Goal: Information Seeking & Learning: Learn about a topic

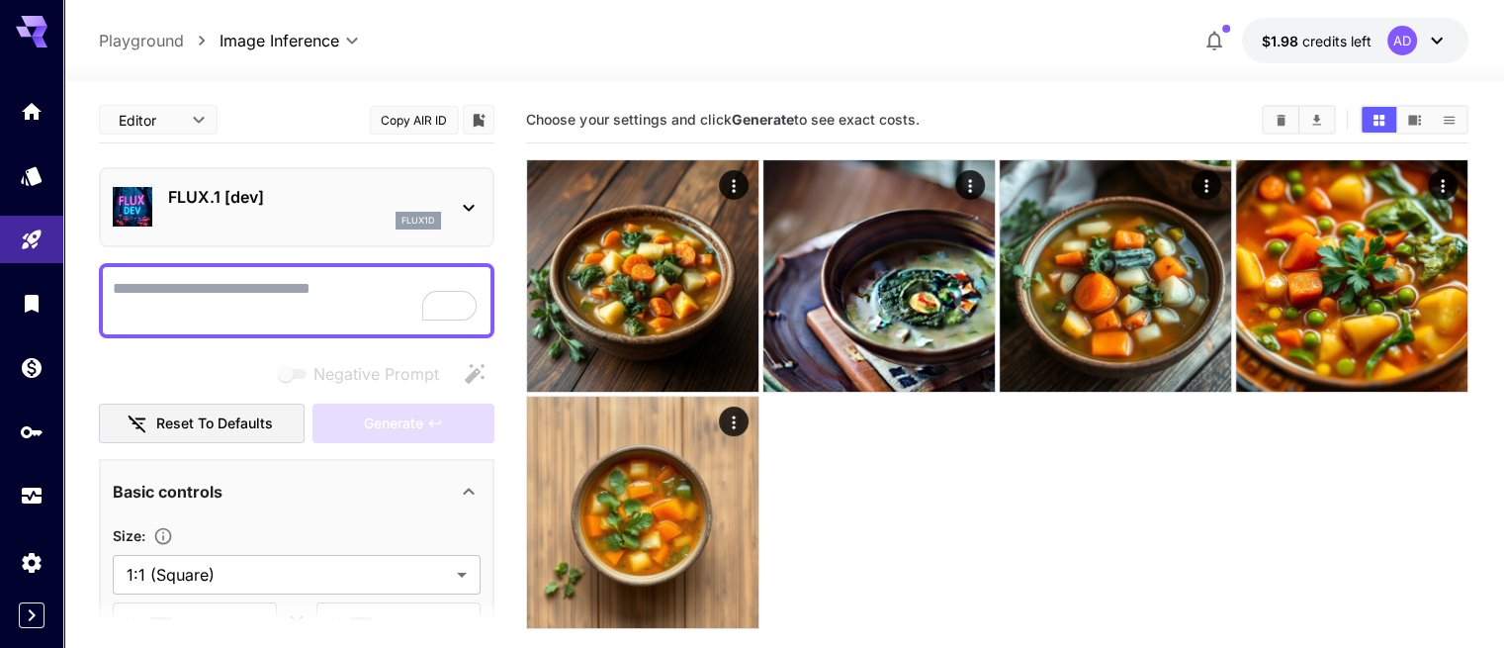
click at [1425, 27] on div "AD" at bounding box center [1417, 41] width 61 height 30
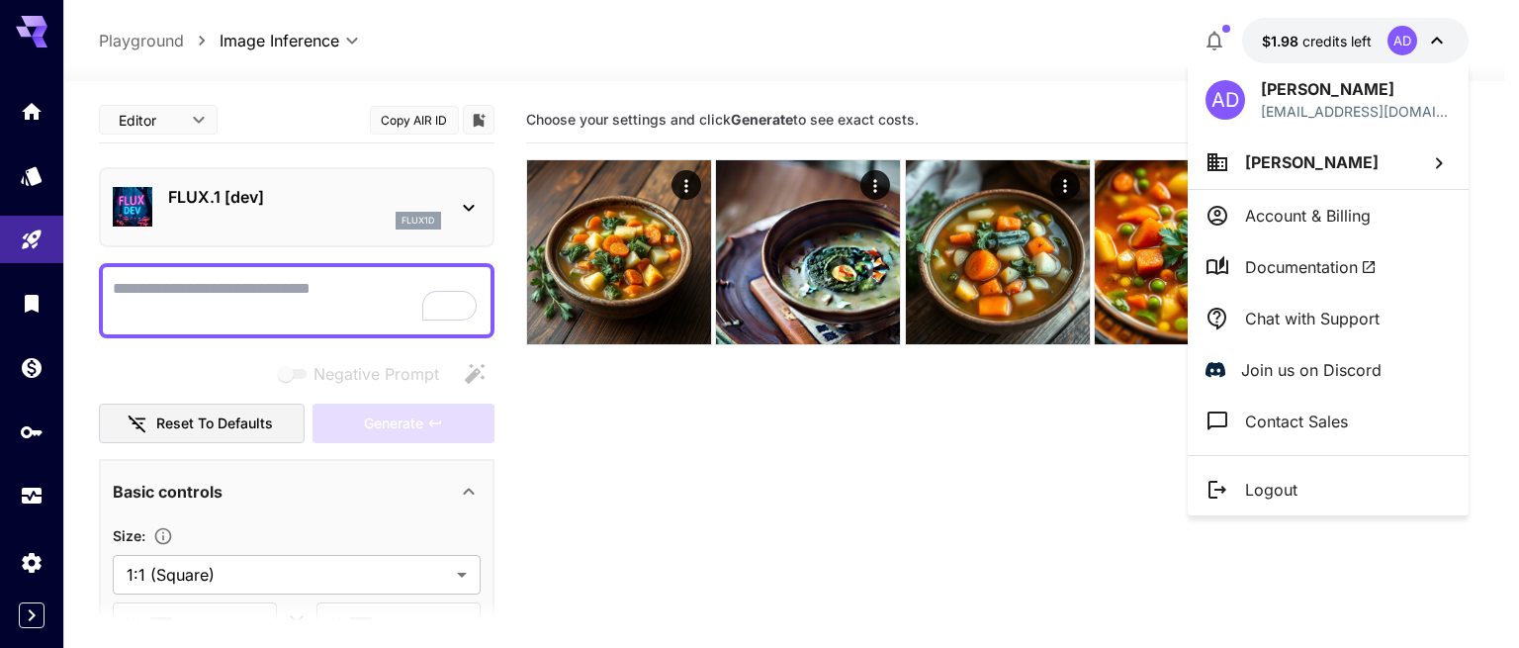
click at [1304, 42] on div at bounding box center [759, 324] width 1519 height 648
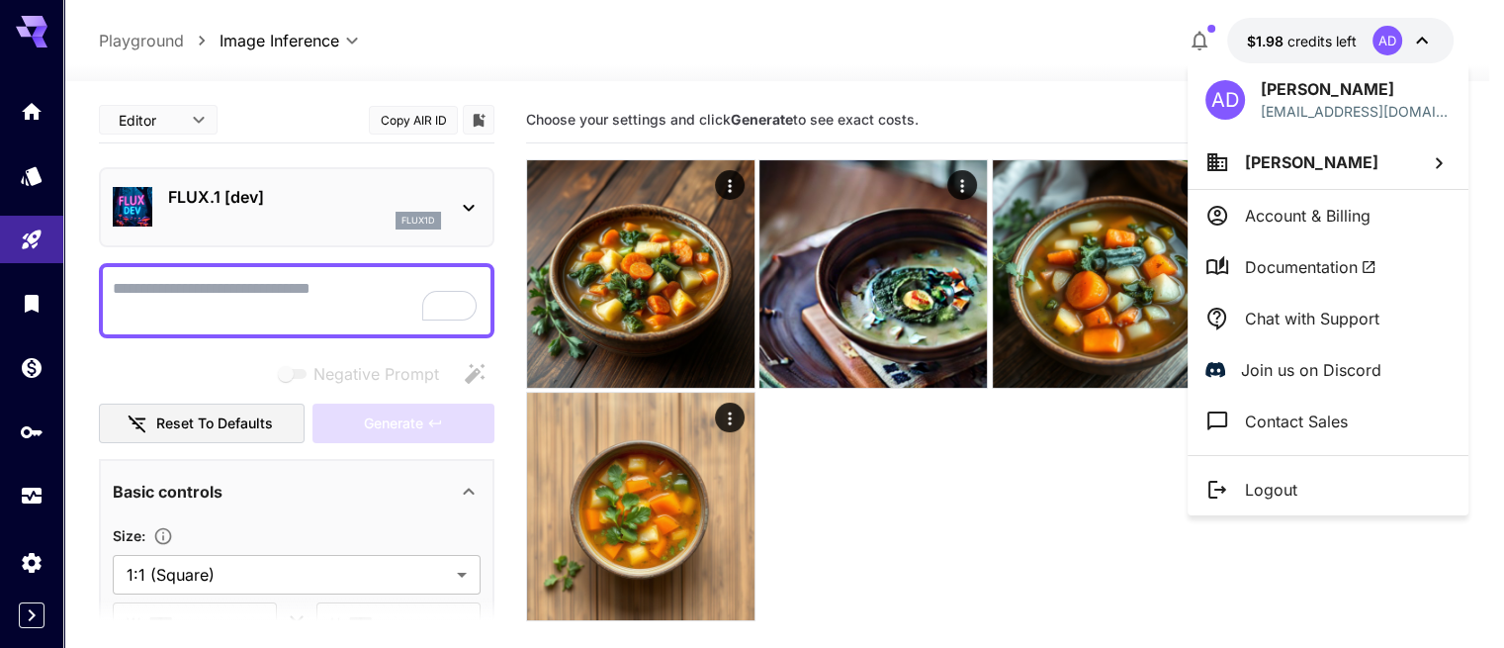
click at [1304, 42] on div at bounding box center [752, 324] width 1504 height 648
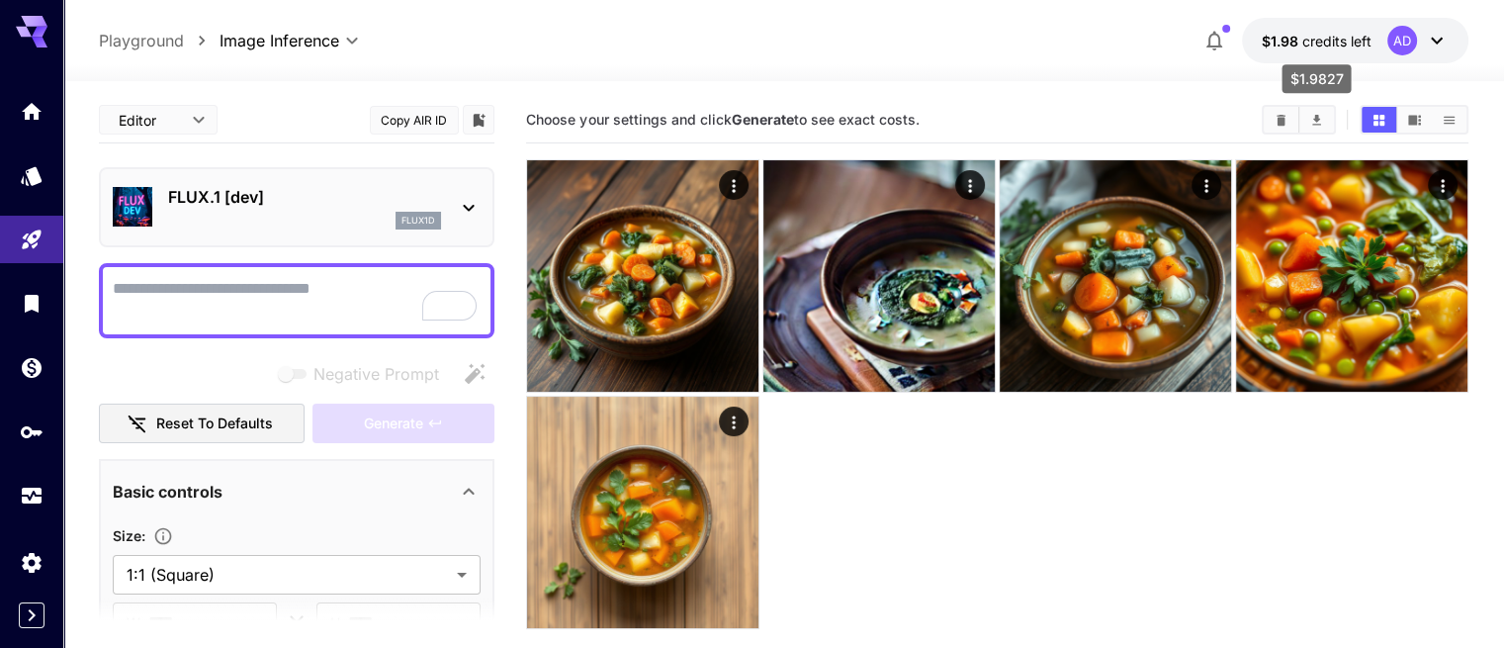
click at [1268, 37] on span "$1.98" at bounding box center [1282, 41] width 41 height 17
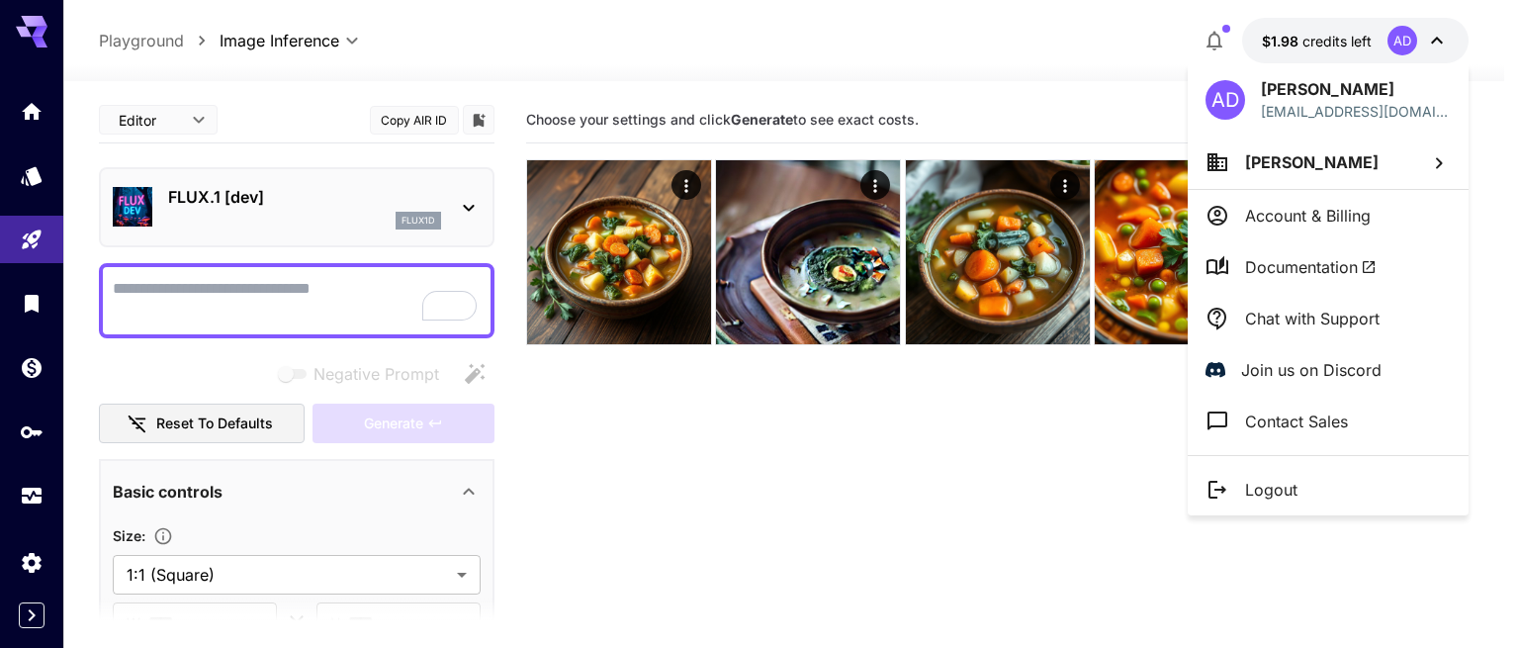
click at [31, 562] on div at bounding box center [759, 324] width 1519 height 648
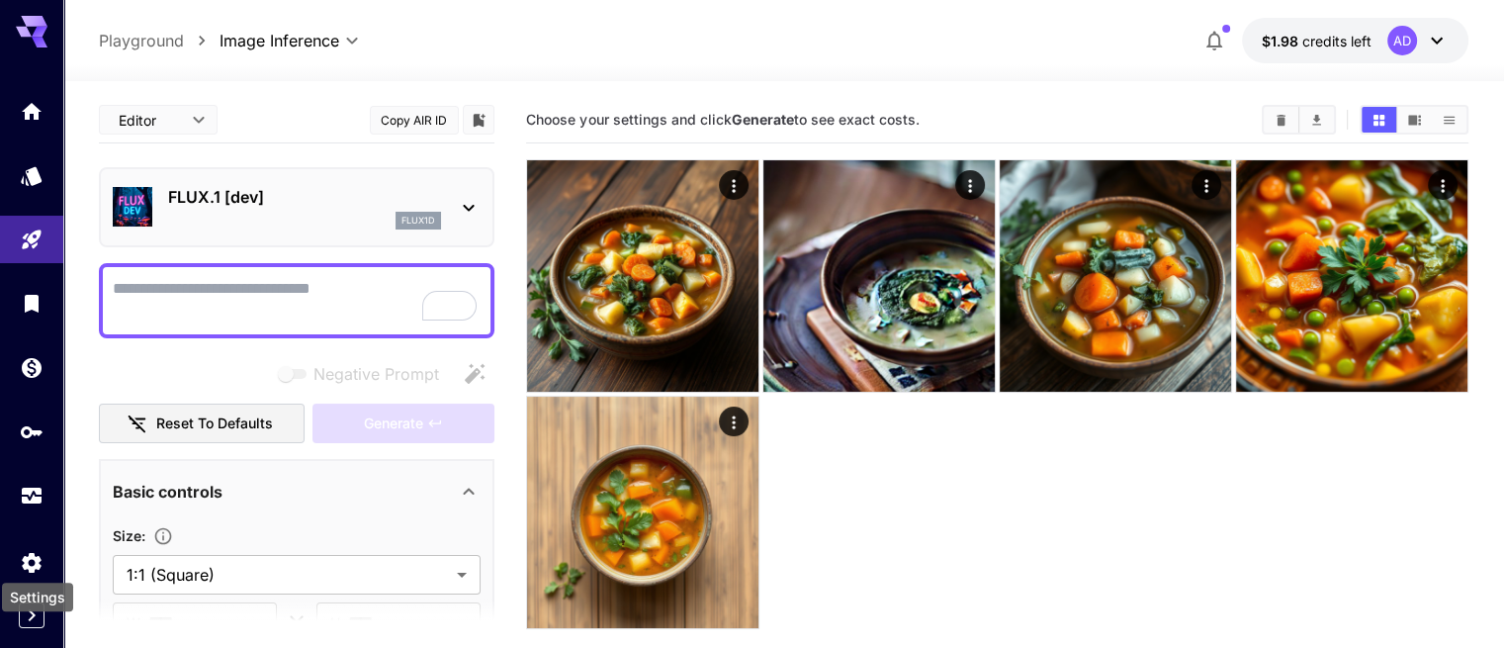
click at [31, 562] on icon "Settings" at bounding box center [31, 563] width 19 height 20
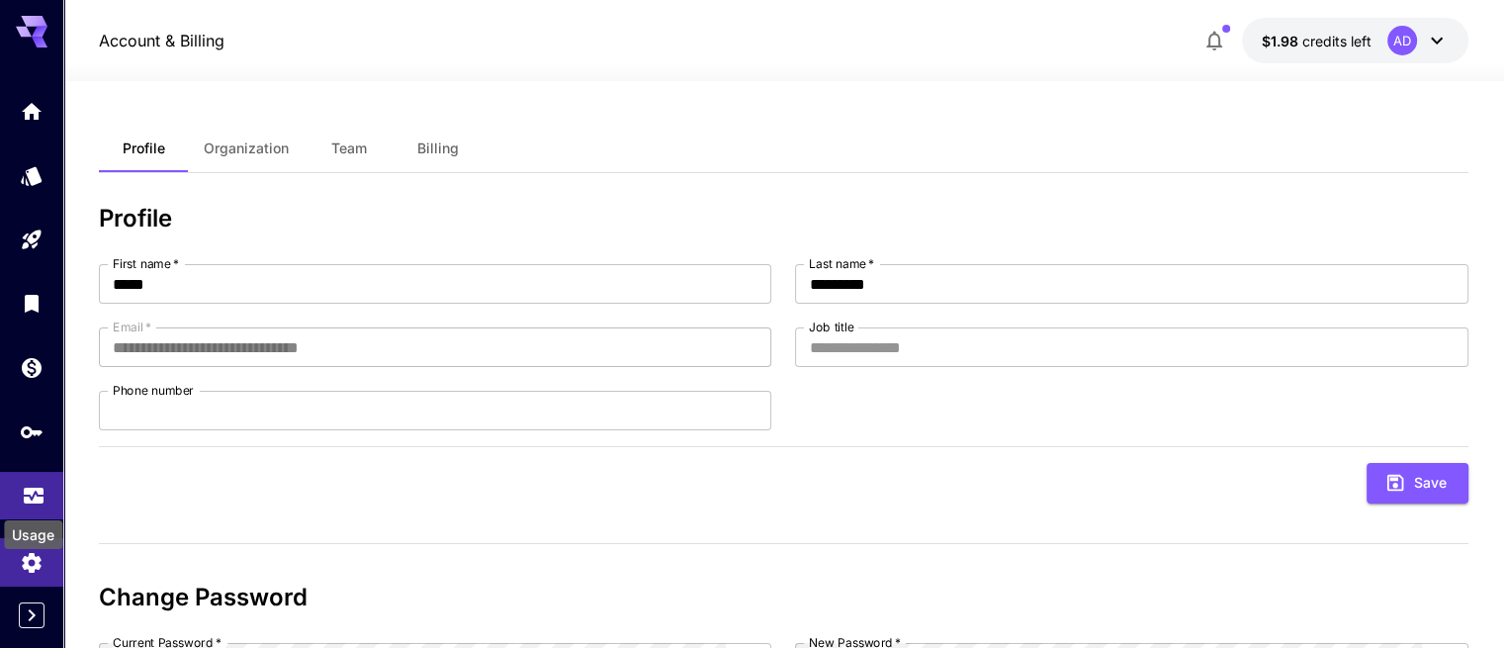
click at [33, 506] on div "Usage" at bounding box center [33, 528] width 62 height 44
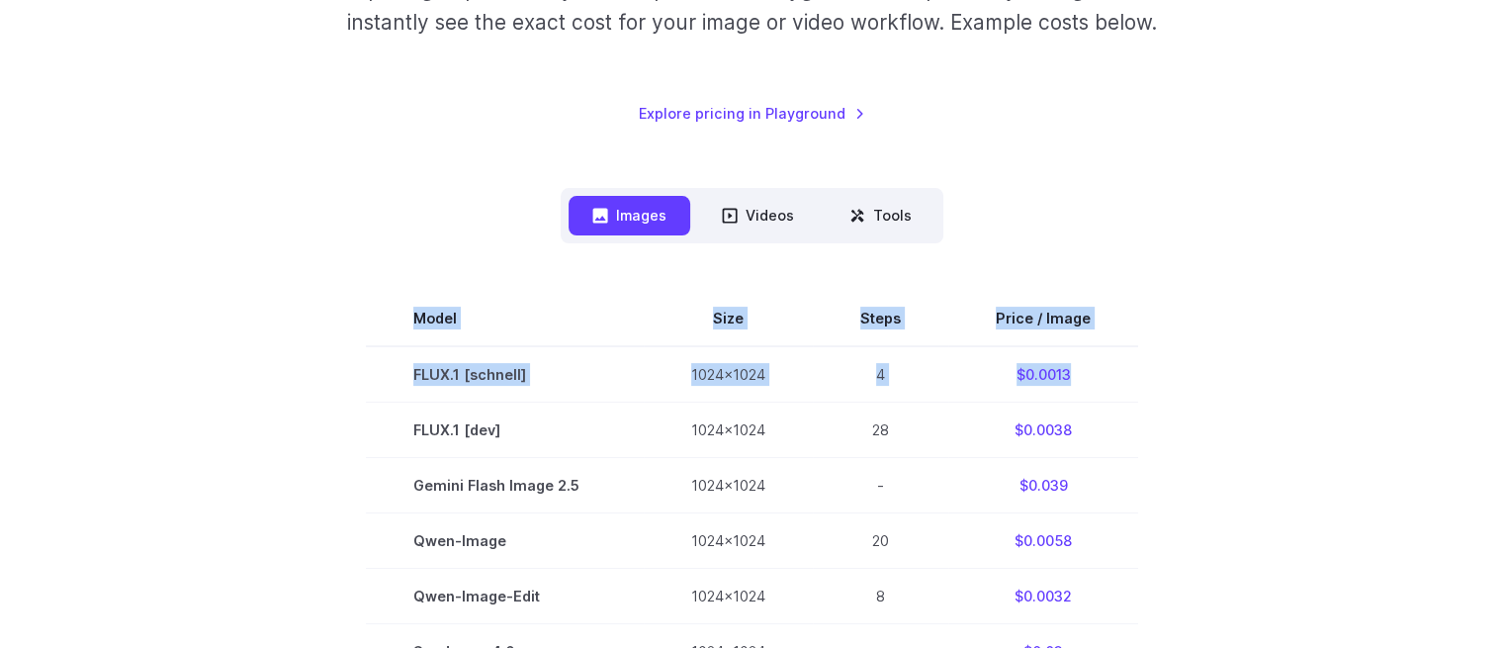
click at [633, 387] on td "FLUX.1 [schnell]" at bounding box center [505, 374] width 278 height 56
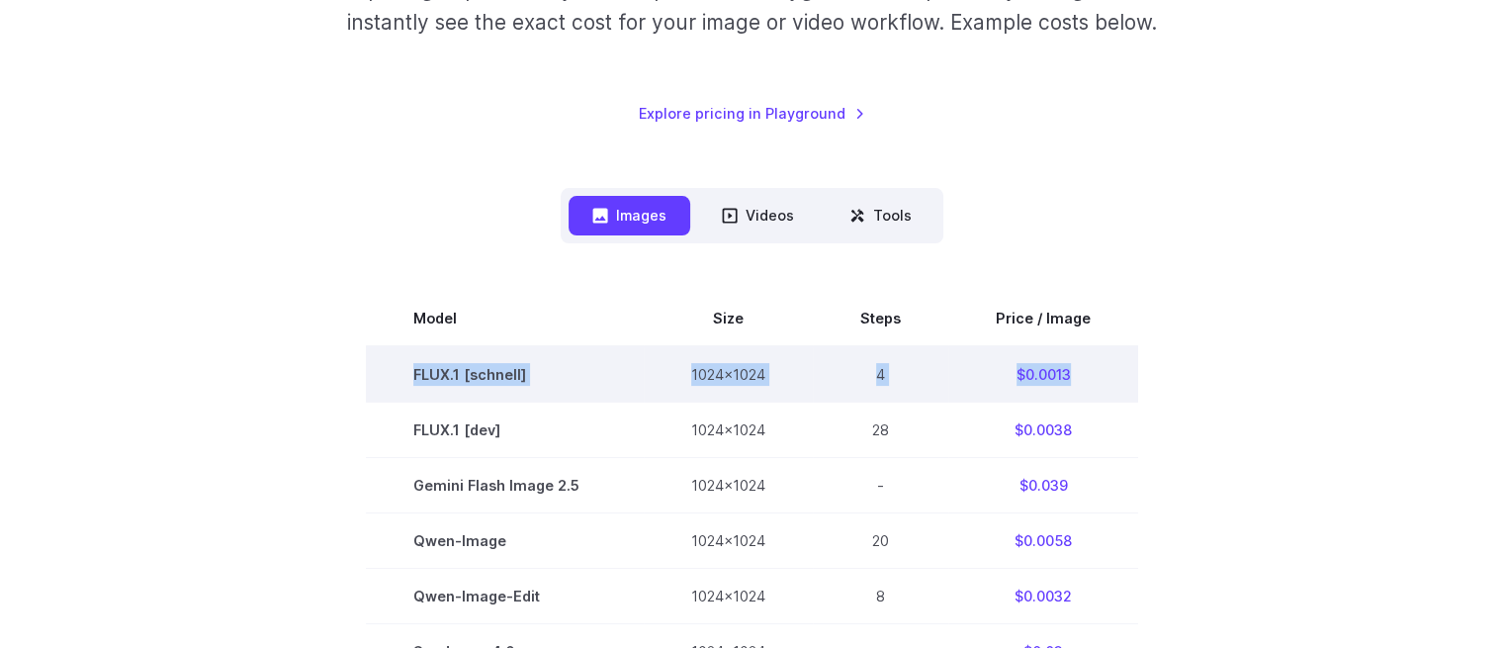
drag, startPoint x: 410, startPoint y: 373, endPoint x: 1085, endPoint y: 373, distance: 674.3
click at [1085, 373] on tr "FLUX.1 [[PERSON_NAME]] 1024x1024 4 $0.0013" at bounding box center [752, 374] width 772 height 56
copy tr "FLUX.1 [[PERSON_NAME]] 1024x1024 4 $0.0013"
click at [1102, 365] on td "$0.0013" at bounding box center [1043, 374] width 190 height 56
drag, startPoint x: 1102, startPoint y: 365, endPoint x: 995, endPoint y: 369, distance: 107.8
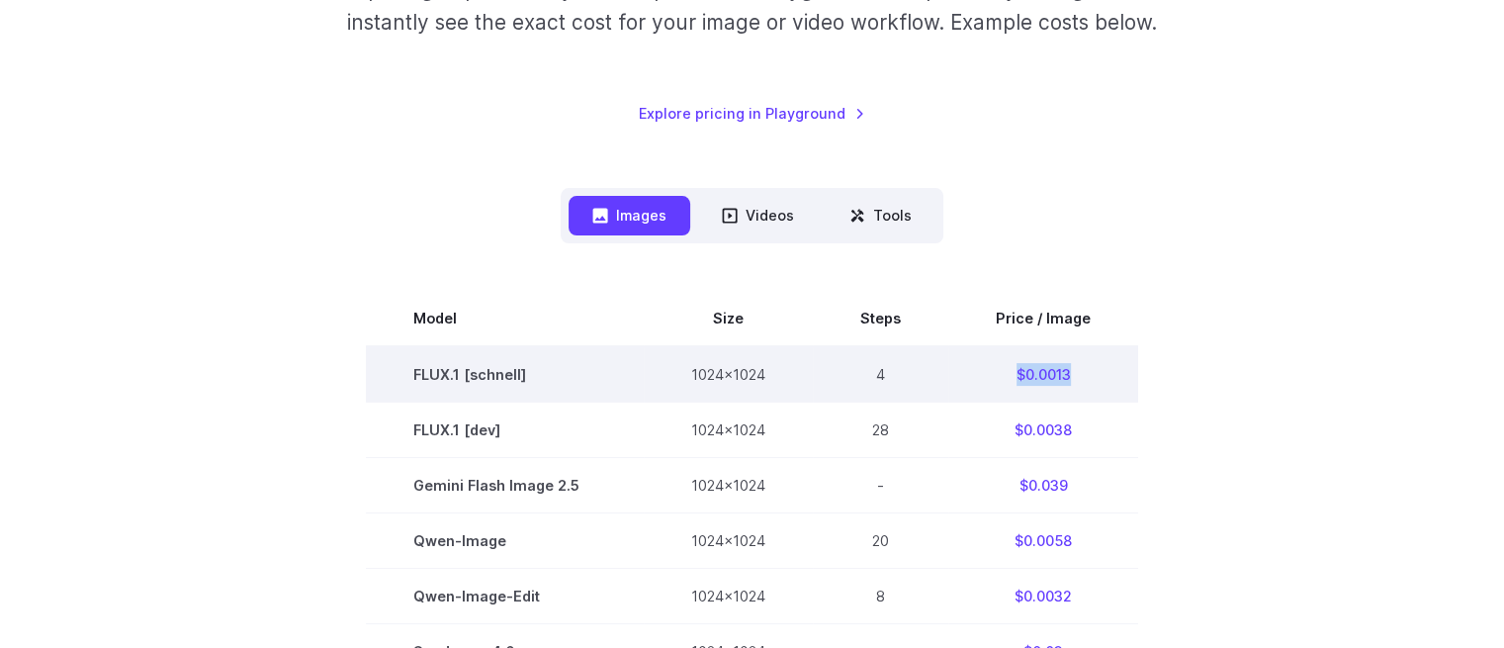
click at [995, 369] on td "$0.0013" at bounding box center [1043, 374] width 190 height 56
copy td "$0.0013"
click at [511, 364] on td "FLUX.1 [schnell]" at bounding box center [505, 374] width 278 height 56
copy td "schnell"
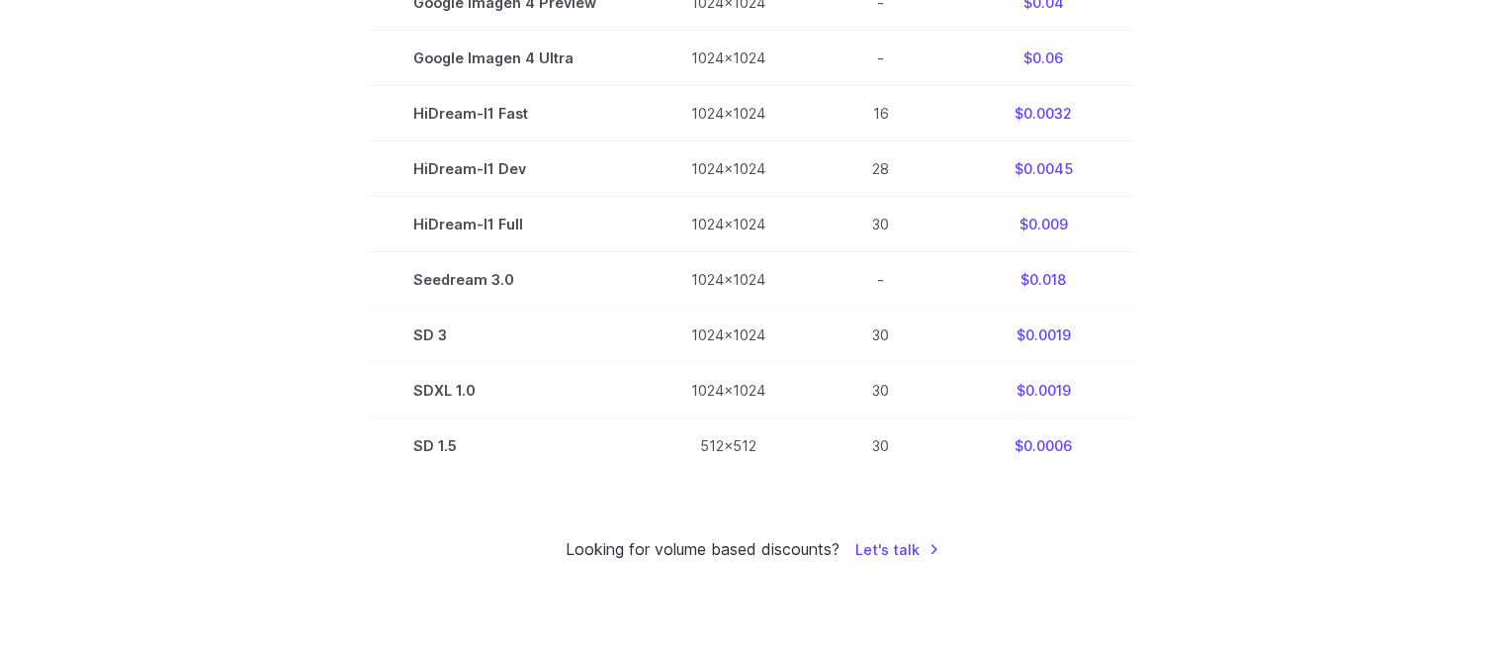
scroll to position [1345, 0]
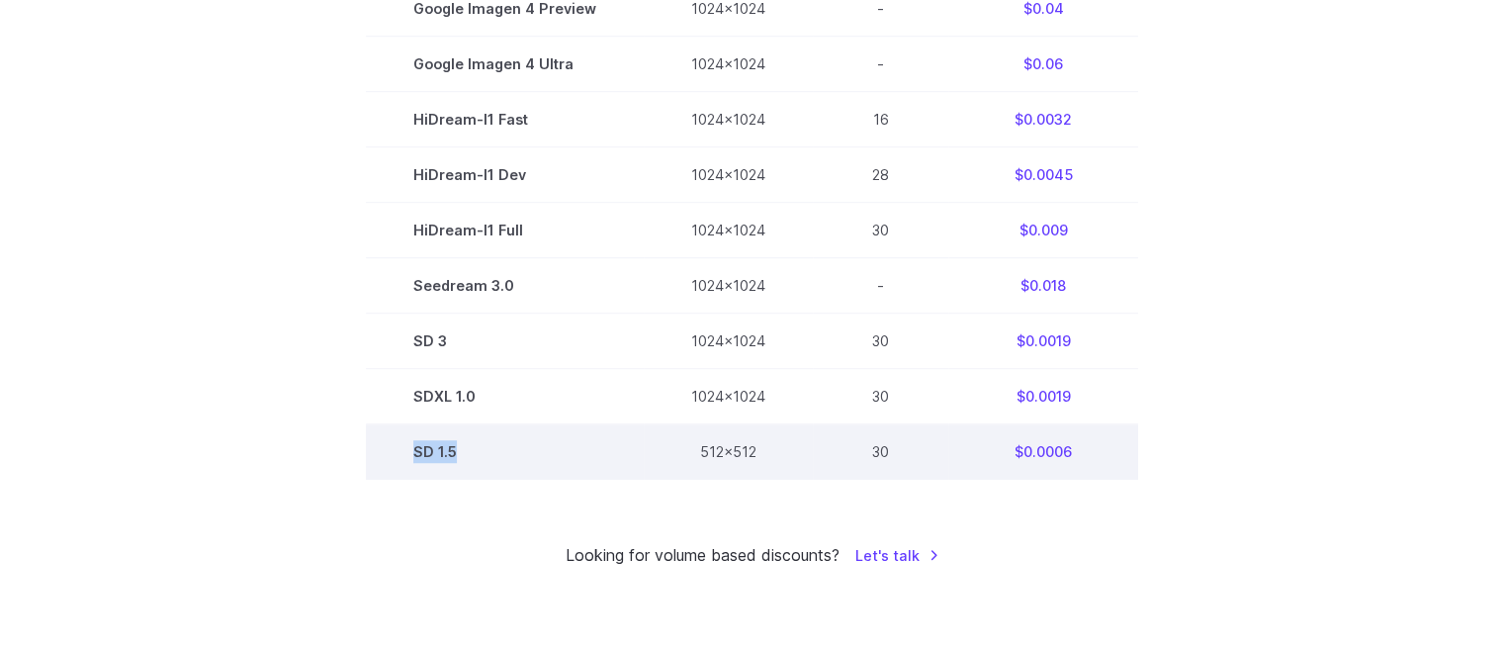
drag, startPoint x: 490, startPoint y: 466, endPoint x: 412, endPoint y: 464, distance: 78.1
click at [412, 464] on td "SD 1.5" at bounding box center [505, 451] width 278 height 55
copy td "SD 1.5"
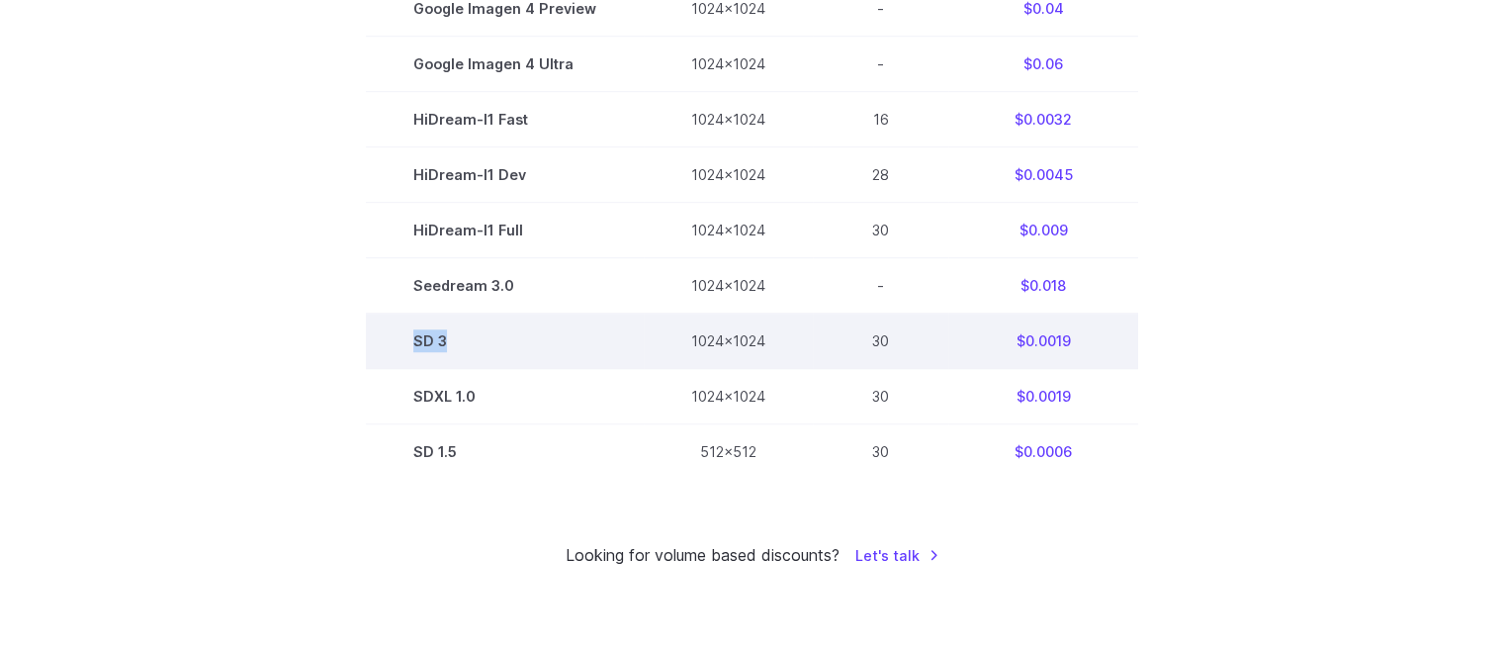
drag, startPoint x: 414, startPoint y: 344, endPoint x: 456, endPoint y: 352, distance: 42.3
click at [456, 352] on td "SD 3" at bounding box center [505, 340] width 278 height 55
copy td "SD 3"
